Goal: Book appointment/travel/reservation

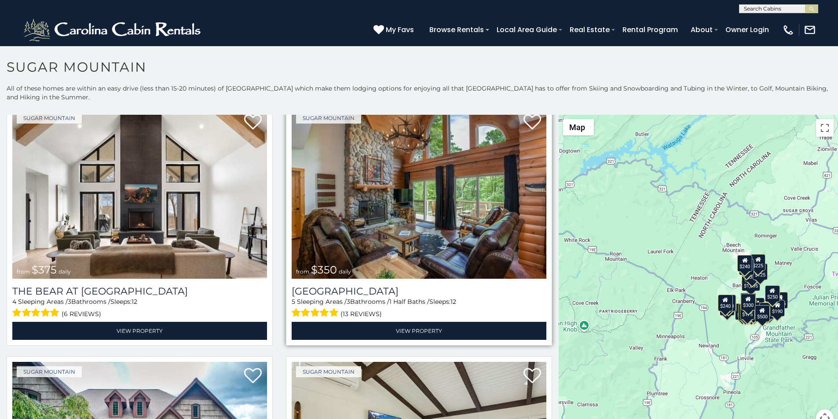
scroll to position [37, 0]
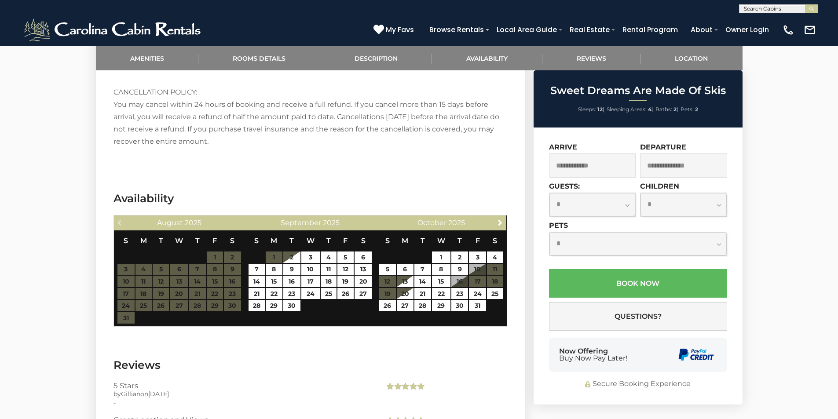
scroll to position [1393, 0]
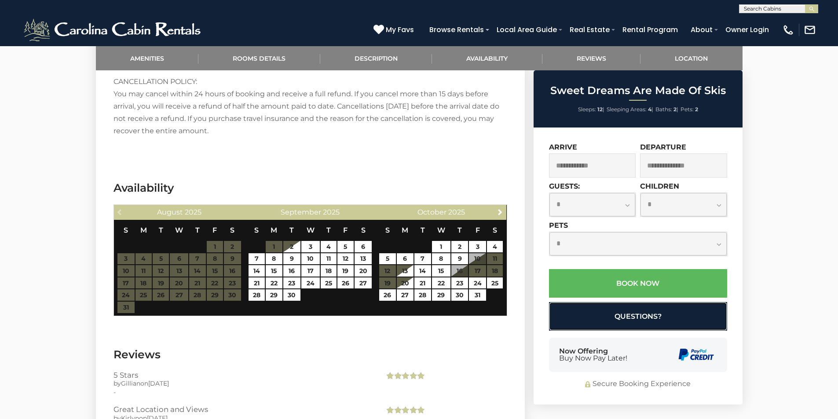
click at [558, 330] on button "Questions?" at bounding box center [638, 316] width 178 height 29
select select "*"
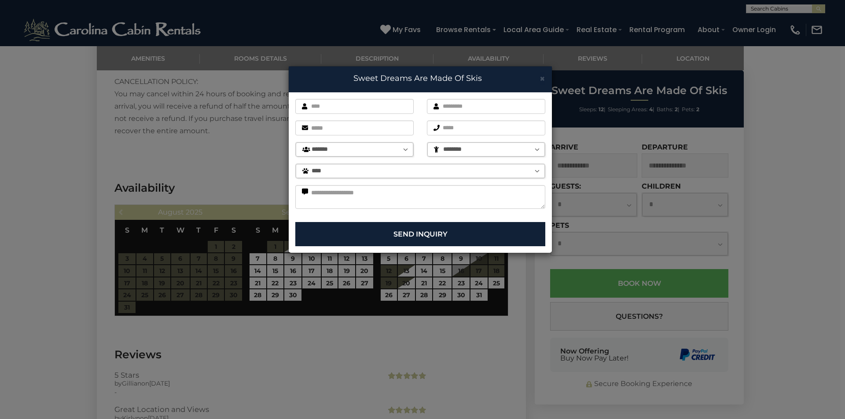
click at [590, 379] on div "× Sweet Dreams Are Made Of Skis First name is required. Last name is required. …" at bounding box center [422, 209] width 845 height 419
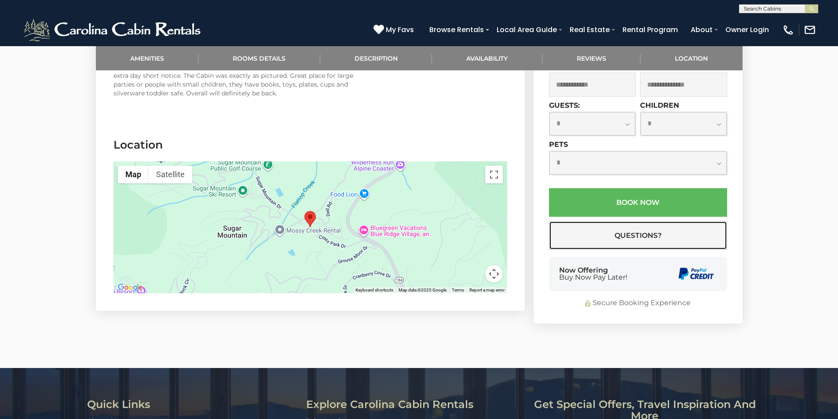
scroll to position [1759, 0]
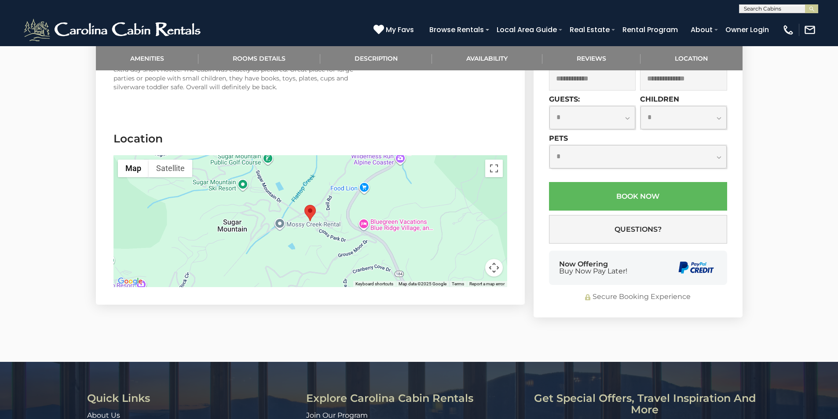
click at [585, 393] on div "Get special offers, travel inspiration and more Email *********" at bounding box center [645, 419] width 226 height 53
click at [807, 7] on button "submit" at bounding box center [811, 8] width 13 height 9
